Goal: Task Accomplishment & Management: Use online tool/utility

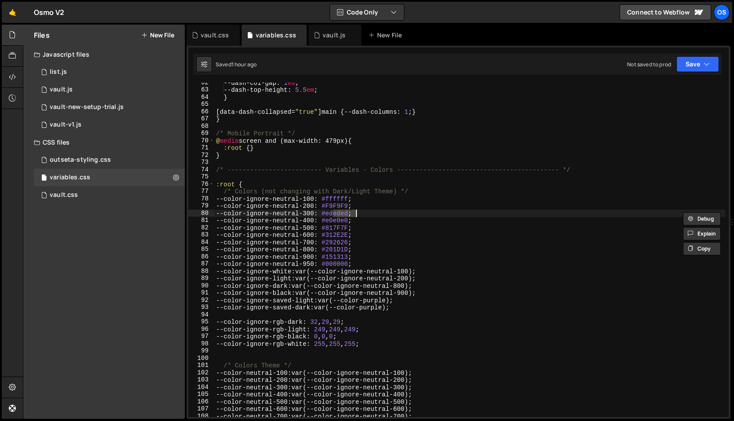
scroll to position [504, 0]
click at [216, 35] on div "vault.css" at bounding box center [215, 35] width 28 height 9
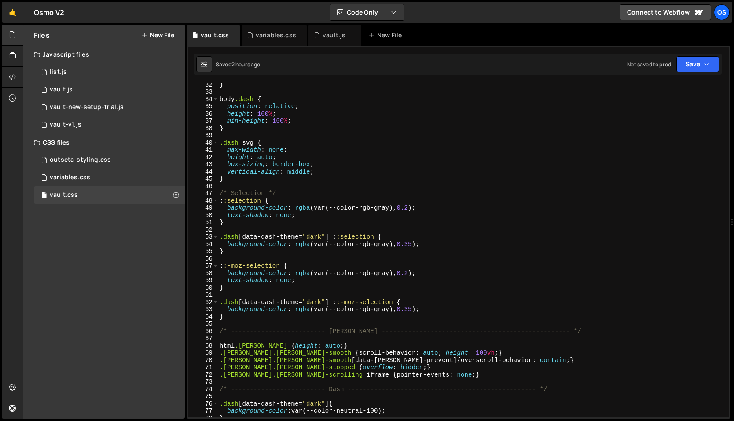
scroll to position [336, 0]
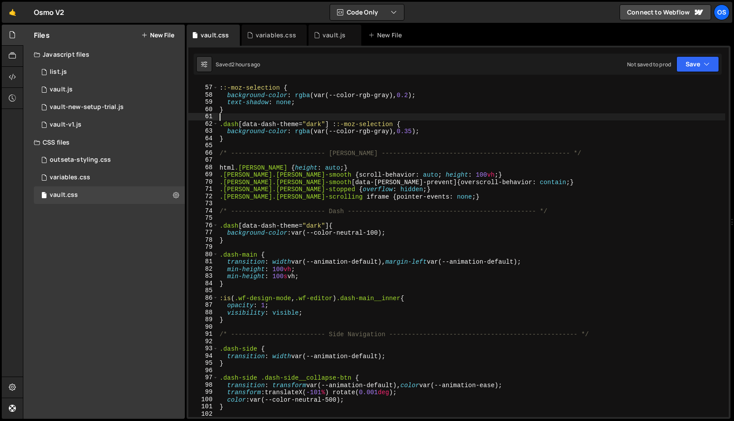
click at [268, 118] on div ": :-moz-selection { background-color : rgba (var(--color-rgb-gray), 0.2 ) ; tex…" at bounding box center [471, 251] width 507 height 349
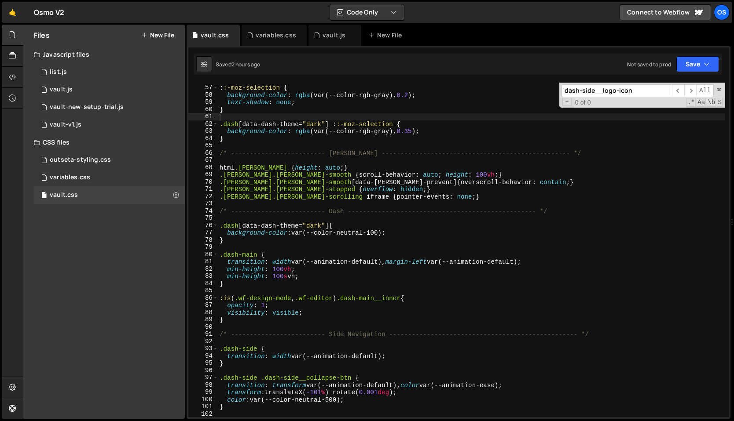
scroll to position [710, 0]
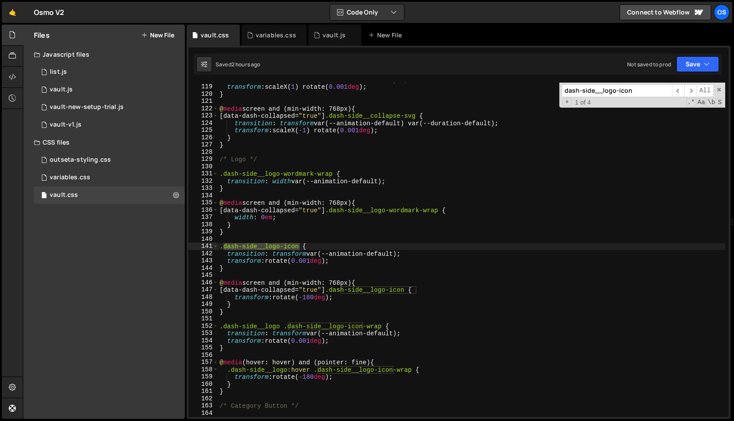
type input "dash-side__logo-icon"
type textarea "}"
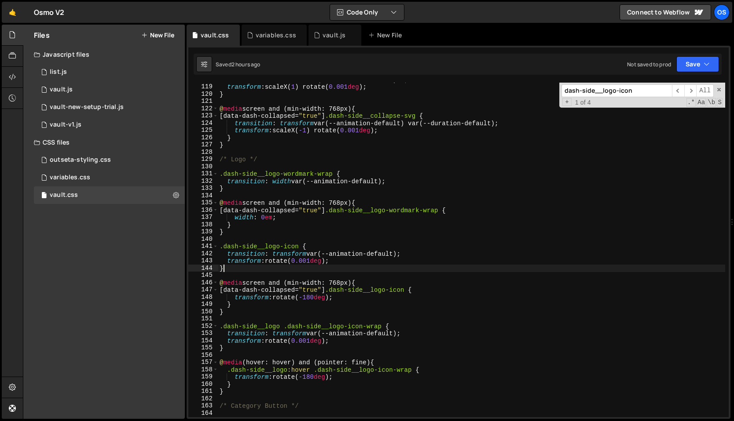
click at [258, 266] on div "transition : transform var(--animation-default) 0 s ; transform : scaleX( 1 ) r…" at bounding box center [471, 250] width 507 height 349
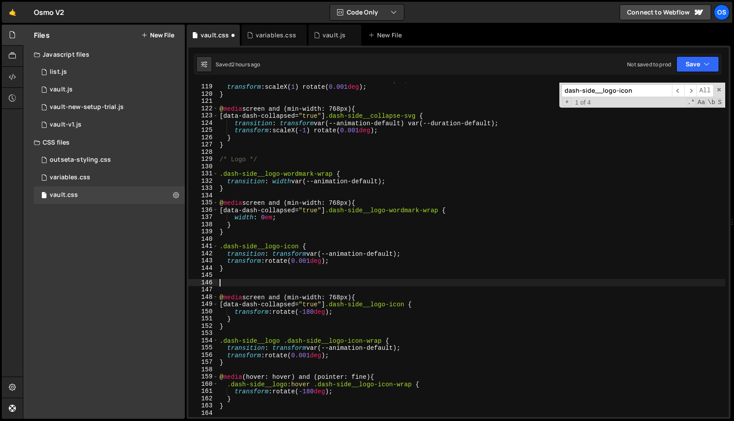
paste textarea "dash-side__logo-icon"
click at [279, 249] on div "transition : transform var(--animation-default) 0 s ; transform : scaleX( 1 ) r…" at bounding box center [471, 250] width 507 height 349
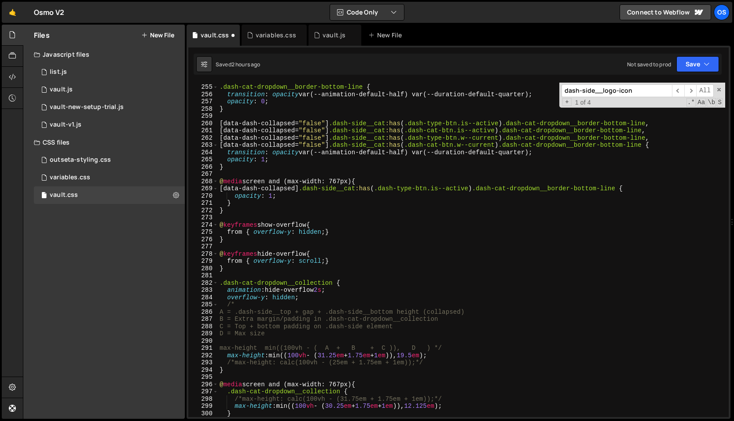
scroll to position [1617, 0]
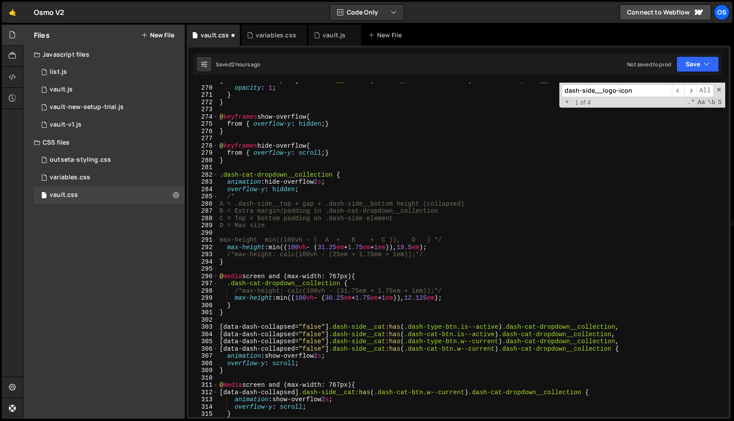
click at [283, 260] on div "[ data-dash-collapsed ] .dash-side__cat :has ( .dash-type-btn.is--active ) .das…" at bounding box center [471, 251] width 507 height 349
type textarea "}"
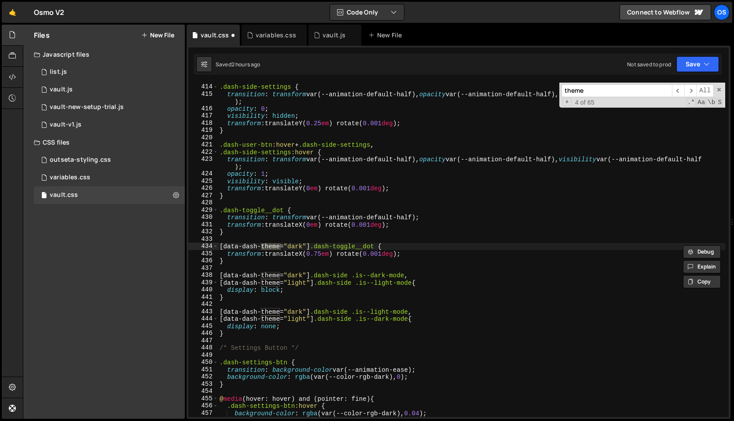
type input "theme"
type textarea "[data-dash-theme="dark"] .dash-toggle__dot {"
drag, startPoint x: 310, startPoint y: 246, endPoint x: 212, endPoint y: 245, distance: 98.1
click at [212, 245] on div "[data-dash-theme="dark"] .[PERSON_NAME] { 413 414 415 416 417 418 419 420 421 4…" at bounding box center [458, 250] width 540 height 335
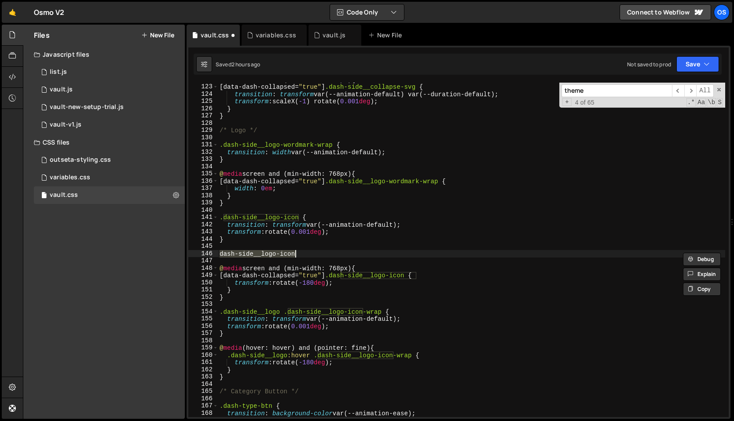
click at [233, 253] on div "@ media screen and (min-width: 768px) { [ data-dash-collapsed = " true " ] .das…" at bounding box center [471, 250] width 507 height 335
paste textarea "[data-dash-theme="dark"]"
click at [391, 251] on div "@ media screen and (min-width: 768px) { [ data-dash-collapsed = " true " ] .das…" at bounding box center [471, 250] width 507 height 349
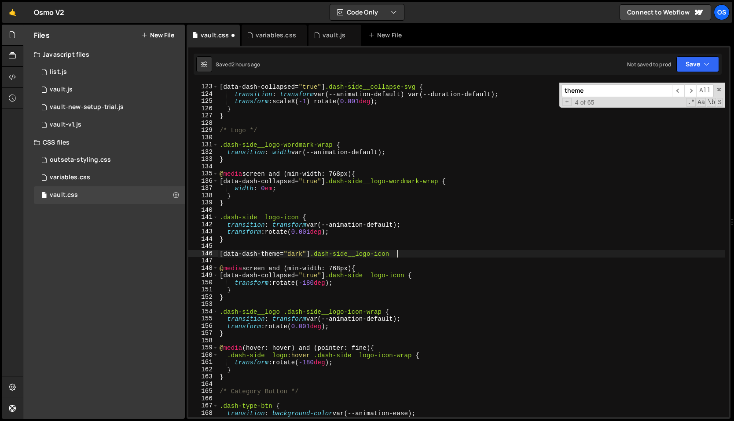
type textarea "[data-dash-theme="dark"] .dash-side__logo-icon {"
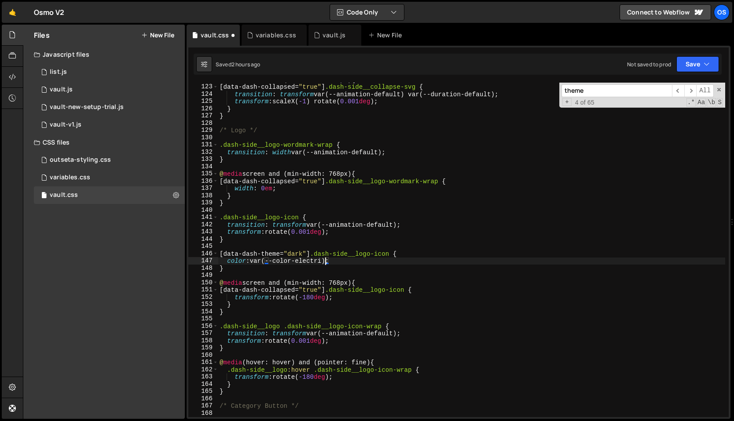
scroll to position [0, 7]
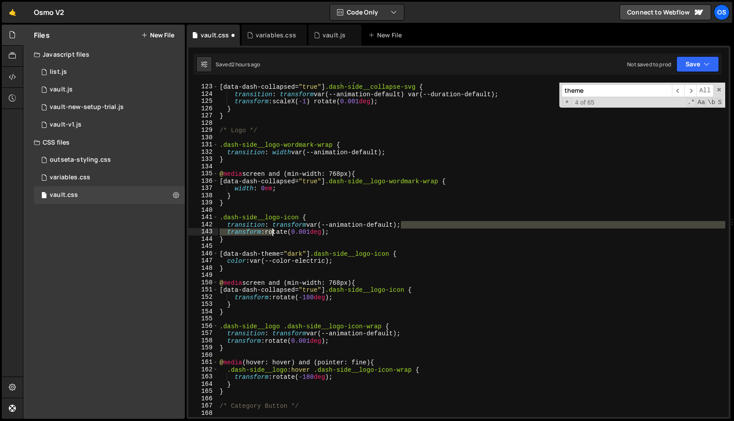
drag, startPoint x: 400, startPoint y: 223, endPoint x: 273, endPoint y: 228, distance: 126.7
click at [273, 228] on div "@ media screen and (min-width: 768px) { [ data-dash-collapsed = " true " ] .das…" at bounding box center [471, 250] width 507 height 349
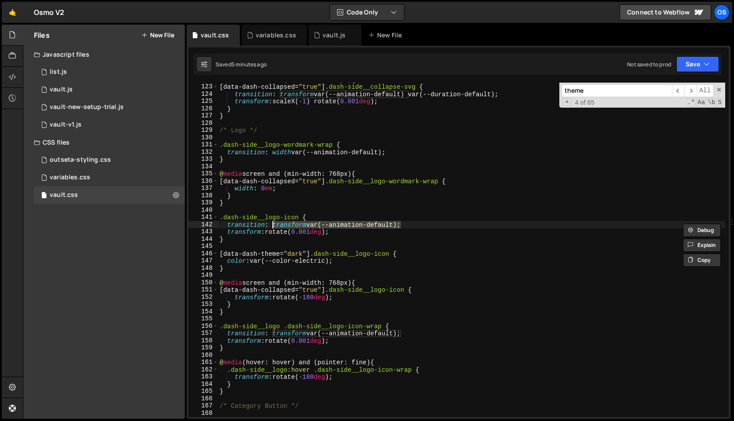
click at [241, 102] on div "@ media screen and (min-width: 768px) { [ data-dash-collapsed = " true " ] .das…" at bounding box center [471, 250] width 507 height 349
type textarea "transform: scaleX(-1) rotate(0.001deg);"
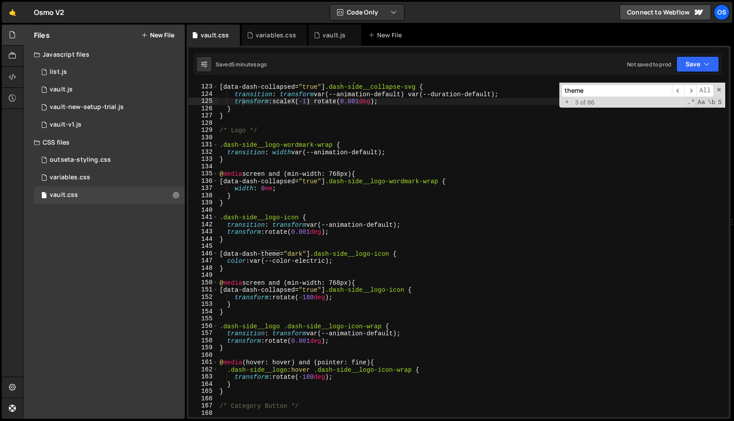
paste input "[data-dash-theme="dark"] .dash-cod"
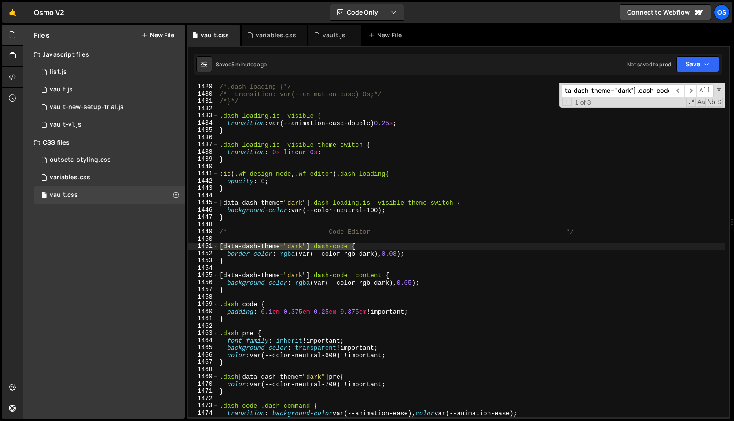
type input "[data-dash-theme="dark"] .dash-code"
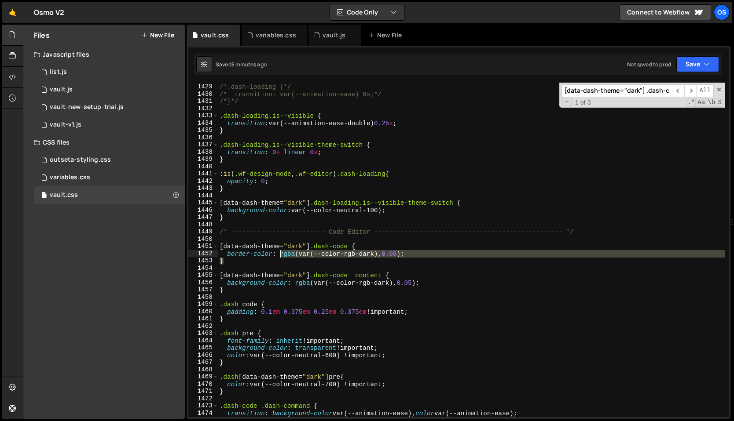
drag, startPoint x: 412, startPoint y: 258, endPoint x: 281, endPoint y: 252, distance: 130.7
click at [281, 252] on div "/*.dash-loading {*/ /* transition: var(--animation-ease) 0s;*/ /*}*/ .dash-load…" at bounding box center [471, 250] width 507 height 349
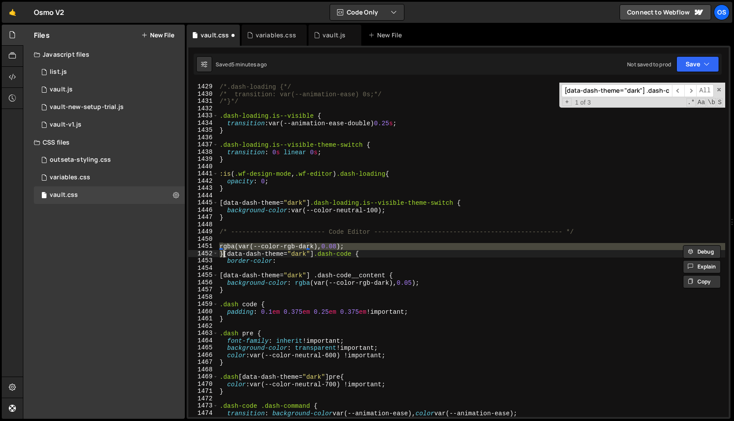
type textarea "[data-dash-theme="dark"] .dash-code {"
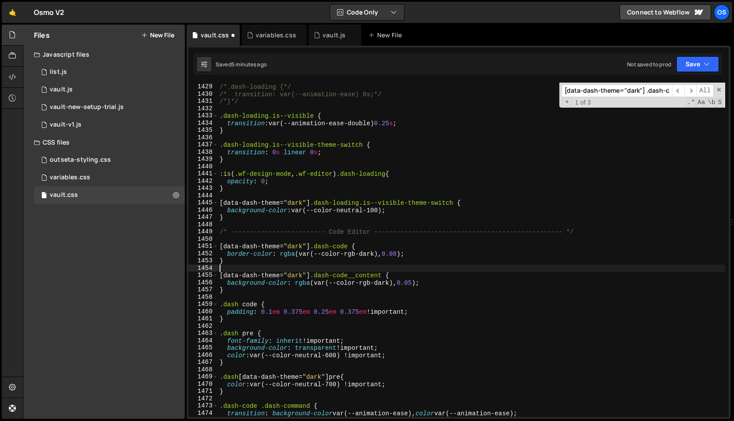
click at [230, 266] on div "/*.dash-loading {*/ /* transition: var(--animation-ease) 0s;*/ /*}*/ .dash-load…" at bounding box center [471, 250] width 507 height 349
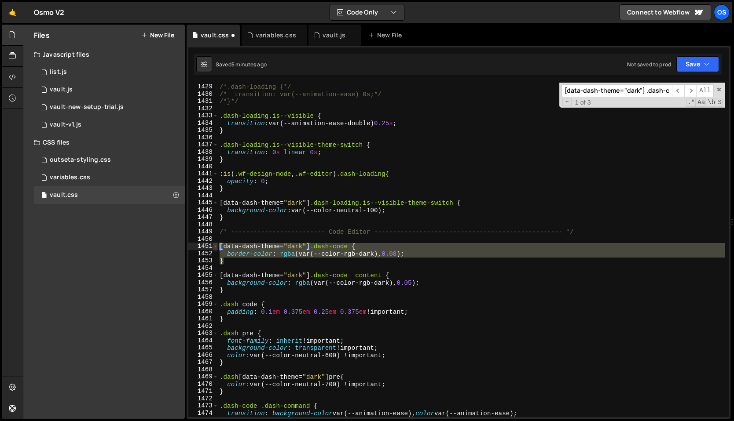
drag, startPoint x: 230, startPoint y: 262, endPoint x: 215, endPoint y: 243, distance: 24.7
click at [215, 243] on div "1428 1429 1430 1431 1432 1433 1434 1435 1436 1437 1438 1439 1440 1441 1442 1443…" at bounding box center [458, 250] width 540 height 335
type textarea "[data-dash-theme="dark"] .dash-code {"
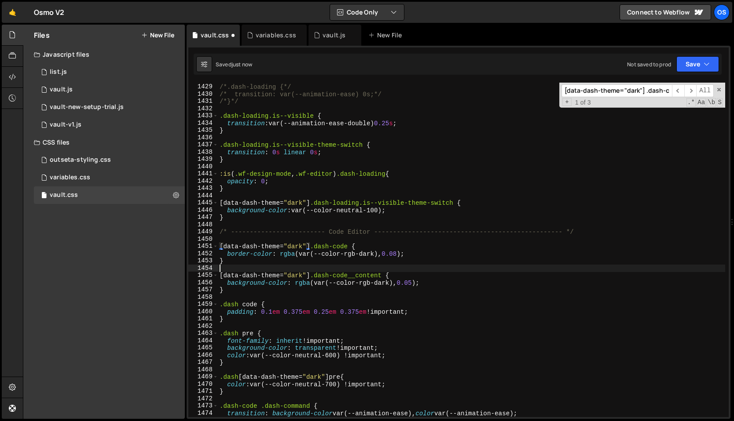
click at [326, 267] on div "/*.dash-loading {*/ /* transition: var(--animation-ease) 0s;*/ /*}*/ .dash-load…" at bounding box center [471, 250] width 507 height 349
drag, startPoint x: 421, startPoint y: 255, endPoint x: 281, endPoint y: 252, distance: 139.9
click at [281, 252] on div "/*.dash-loading {*/ /* transition: var(--animation-ease) 0s;*/ /*}*/ .dash-load…" at bounding box center [471, 250] width 507 height 349
click at [365, 311] on div "/*.dash-loading {*/ /* transition: var(--animation-ease) 0s;*/ /*}*/ .dash-load…" at bounding box center [471, 250] width 507 height 349
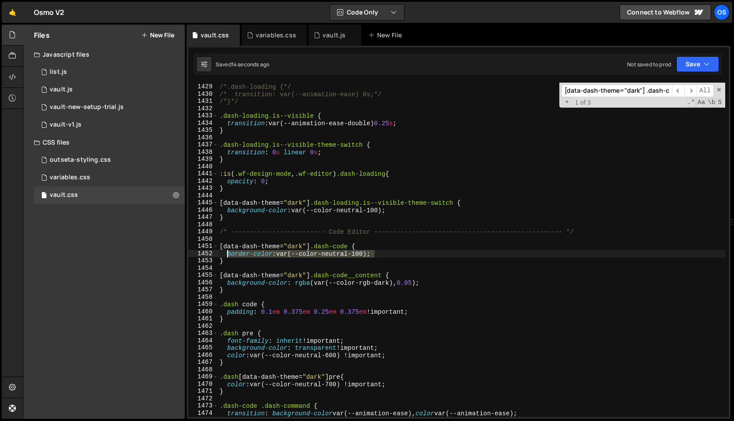
drag, startPoint x: 387, startPoint y: 255, endPoint x: 228, endPoint y: 253, distance: 158.3
click at [228, 253] on div "/*.dash-loading {*/ /* transition: var(--animation-ease) 0s;*/ /*}*/ .dash-load…" at bounding box center [471, 250] width 507 height 349
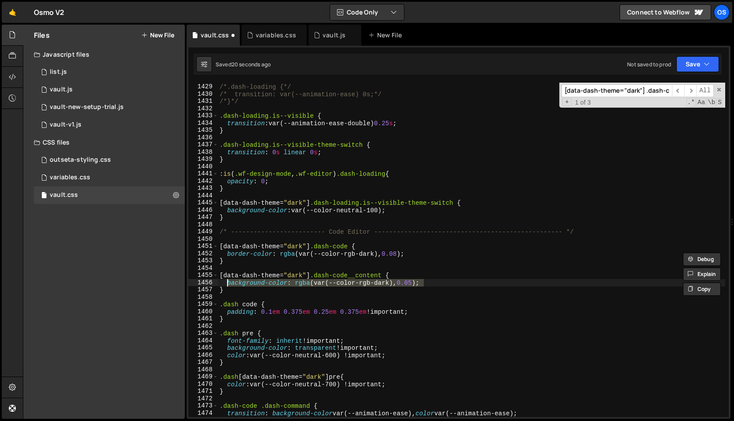
drag, startPoint x: 442, startPoint y: 280, endPoint x: 226, endPoint y: 286, distance: 216.4
click at [226, 286] on div "/*.dash-loading {*/ /* transition: var(--animation-ease) 0s;*/ /*}*/ .dash-load…" at bounding box center [471, 250] width 507 height 349
paste textarea "order-color: var(--color-neutral-100"
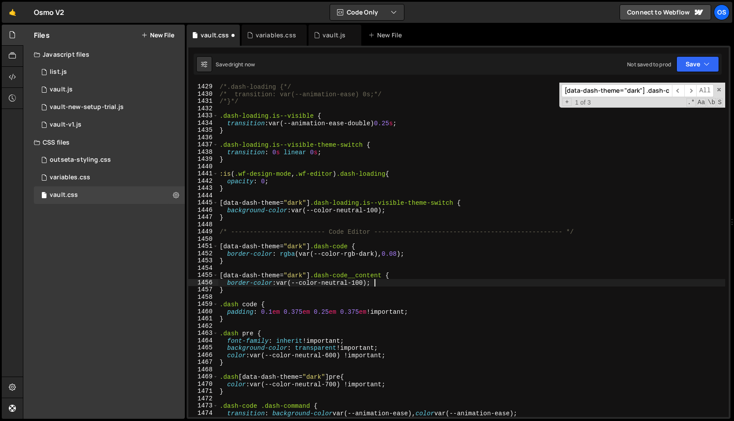
click at [243, 283] on div "/*.dash-loading {*/ /* transition: var(--animation-ease) 0s;*/ /*}*/ .dash-load…" at bounding box center [471, 250] width 507 height 349
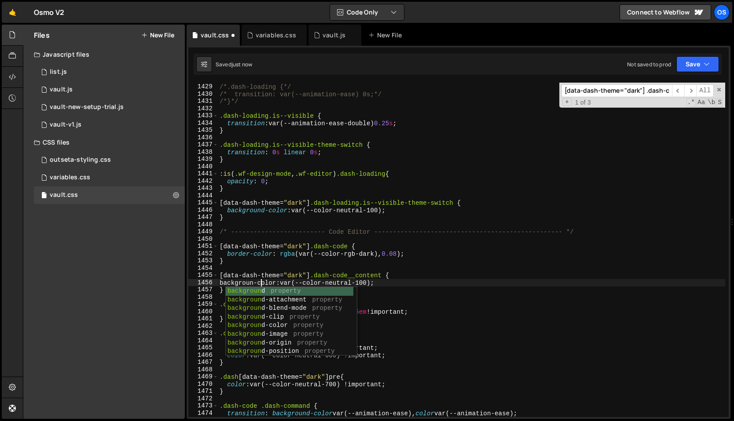
scroll to position [0, 3]
type textarea "background-color: var(--color-neutral-100);"
